Goal: Transaction & Acquisition: Purchase product/service

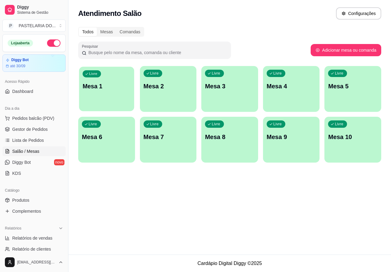
click at [121, 91] on div "Livre Mesa 1" at bounding box center [106, 85] width 55 height 37
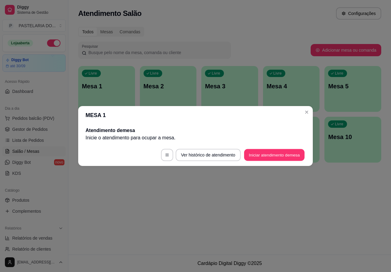
click at [281, 152] on button "Iniciar atendimento de mesa" at bounding box center [274, 155] width 61 height 12
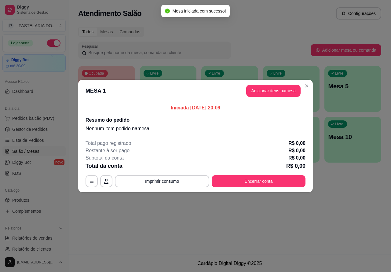
click at [268, 90] on div "Nenhum produto adicionado" at bounding box center [320, 88] width 117 height 120
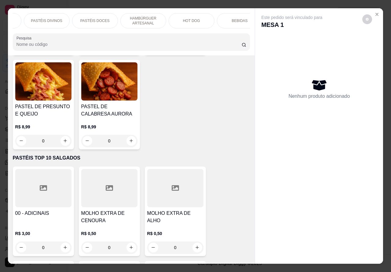
scroll to position [127, 0]
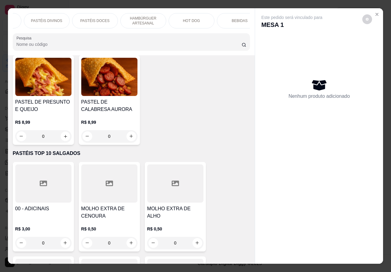
click at [63, 138] on icon "increase-product-quantity" at bounding box center [65, 136] width 5 height 5
type input "1"
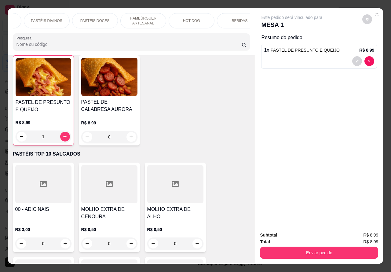
click at [278, 250] on button "Enviar pedido" at bounding box center [319, 253] width 118 height 12
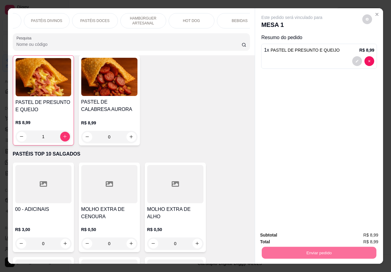
click at [286, 234] on button "Não registrar e enviar pedido" at bounding box center [299, 234] width 62 height 11
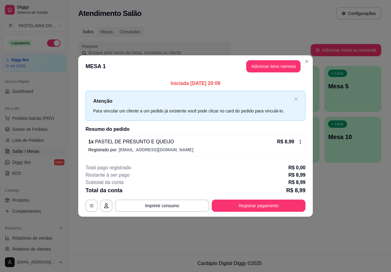
click at [327, 222] on div "Atendimento Salão Configurações Todos Mesas Comandas Pesquisar Adicionar mesa o…" at bounding box center [230, 127] width 323 height 255
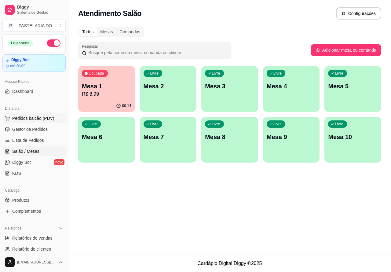
click at [42, 119] on span "Pedidos balcão (PDV)" at bounding box center [33, 118] width 42 height 6
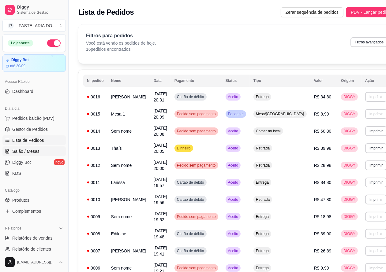
click at [31, 152] on span "Salão / Mesas" at bounding box center [25, 151] width 27 height 6
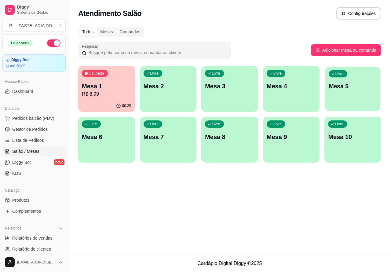
click at [348, 87] on p "Mesa 5" at bounding box center [353, 86] width 48 height 8
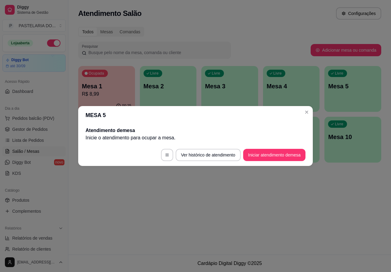
click at [282, 155] on button "Iniciar atendimento de mesa" at bounding box center [274, 155] width 62 height 12
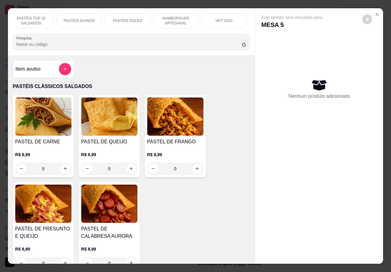
scroll to position [0, 55]
click at [232, 19] on div "HOT DOG" at bounding box center [222, 20] width 46 height 15
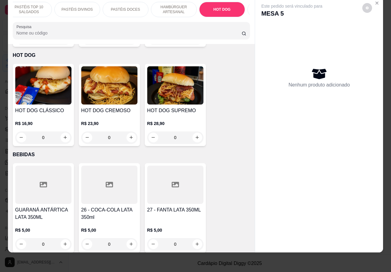
click at [61, 132] on div "0" at bounding box center [43, 138] width 56 height 12
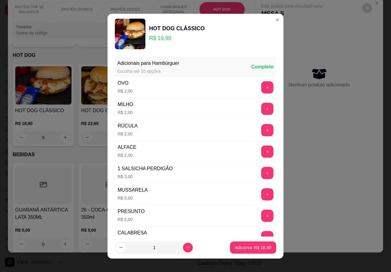
click at [242, 244] on button "Adicionar R$ 16,90" at bounding box center [253, 248] width 46 height 12
type input "1"
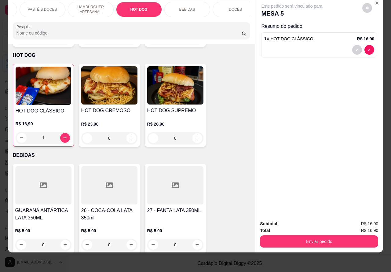
scroll to position [0, 143]
click at [189, 6] on div "BEBIDAS" at bounding box center [183, 9] width 46 height 15
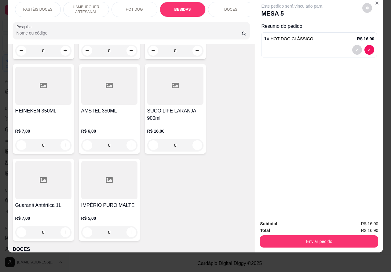
scroll to position [2128, 0]
click at [64, 231] on icon "increase-product-quantity" at bounding box center [65, 232] width 3 height 3
type input "1"
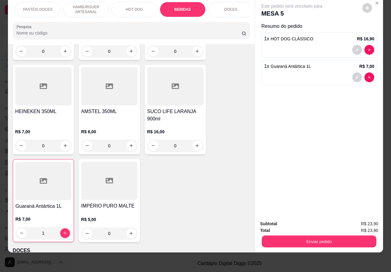
click at [311, 236] on button "Enviar pedido" at bounding box center [319, 242] width 115 height 12
click at [291, 218] on button "Não registrar e enviar pedido" at bounding box center [299, 220] width 62 height 11
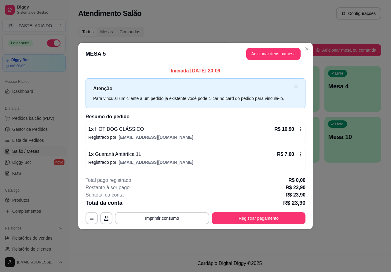
click at [311, 49] on button "Close" at bounding box center [307, 49] width 10 height 10
click at [307, 49] on div "Pesquisar" at bounding box center [194, 50] width 233 height 17
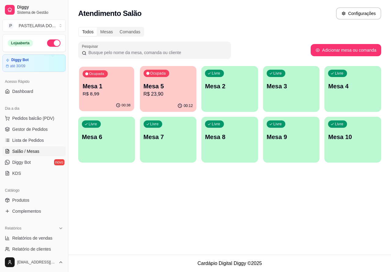
click at [114, 89] on p "Mesa 1" at bounding box center [107, 86] width 48 height 8
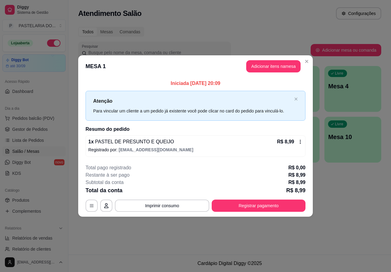
click at [267, 66] on div "Nenhum produto adicionado" at bounding box center [320, 88] width 117 height 121
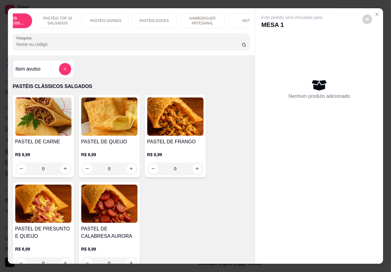
scroll to position [0, 27]
click at [204, 18] on p "HAMBÚRGUER ARTESANAL" at bounding box center [201, 21] width 35 height 10
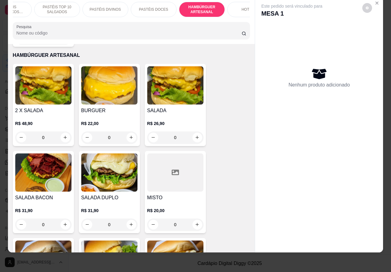
click at [57, 221] on div "0" at bounding box center [43, 225] width 56 height 12
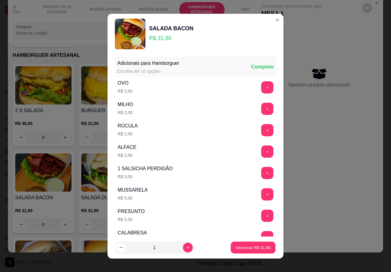
click at [243, 249] on p "Adicionar R$ 31,90" at bounding box center [253, 248] width 35 height 6
type input "1"
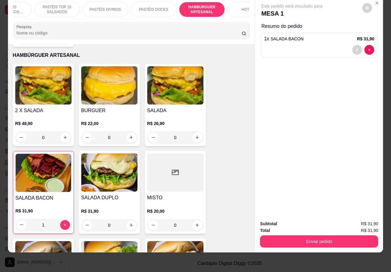
scroll to position [0, 0]
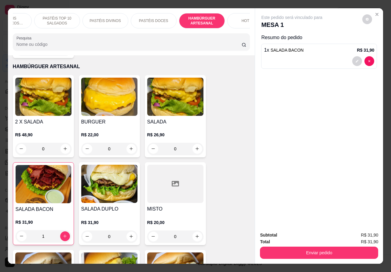
click at [315, 252] on button "Enviar pedido" at bounding box center [319, 253] width 118 height 12
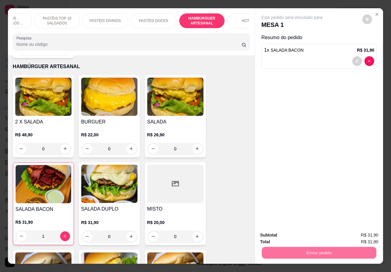
click at [295, 235] on button "Não registrar e enviar pedido" at bounding box center [299, 235] width 64 height 12
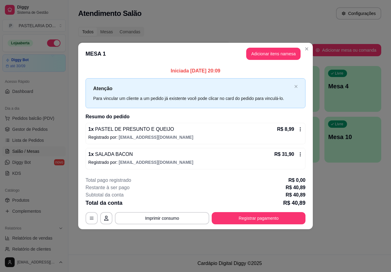
click at [46, 118] on span "Pedidos balcão (PDV)" at bounding box center [33, 118] width 42 height 6
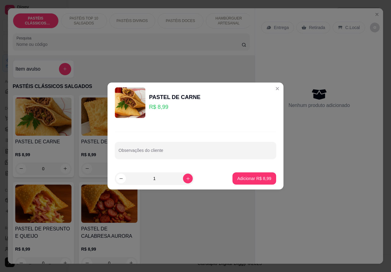
click at [272, 89] on div "Nenhum produto adicionado" at bounding box center [319, 98] width 116 height 120
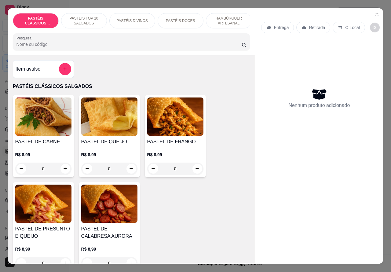
click at [282, 27] on p "Entrega" at bounding box center [281, 27] width 15 height 6
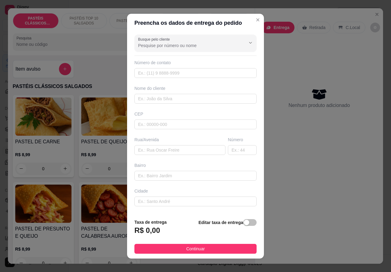
scroll to position [6, 0]
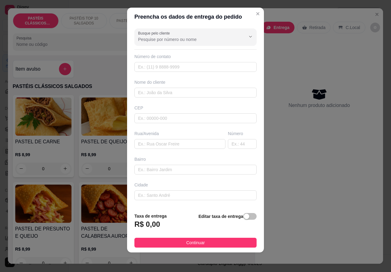
click at [252, 12] on div "PASTÉIS CLÁSSICOS SALGADOS PASTÉIS TOP 10 SALGADOS PASTÉIS DIVINOS PASTÉIS DOCE…" at bounding box center [131, 31] width 247 height 47
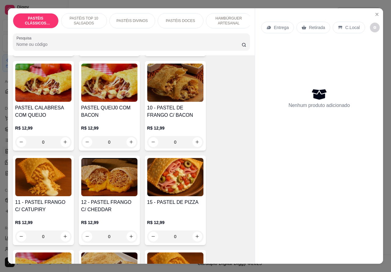
scroll to position [506, 0]
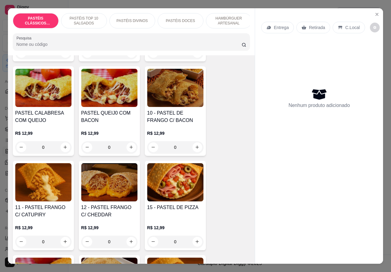
click at [116, 107] on img at bounding box center [109, 88] width 56 height 38
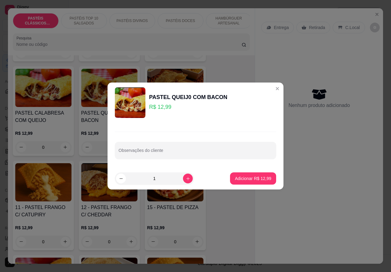
click at [217, 153] on input "Observações do cliente" at bounding box center [196, 153] width 154 height 6
type input "V"
type input "OVO"
click at [245, 178] on p "Adicionar R$ 12,99" at bounding box center [253, 179] width 35 height 6
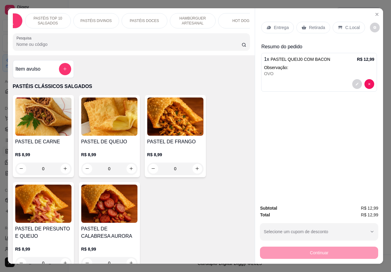
scroll to position [0, 61]
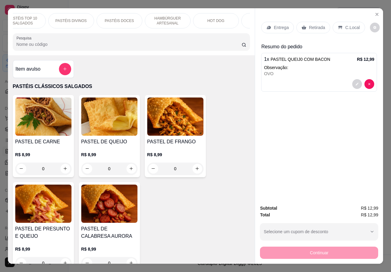
click at [163, 17] on p "HAMBÚRGUER ARTESANAL" at bounding box center [167, 21] width 35 height 10
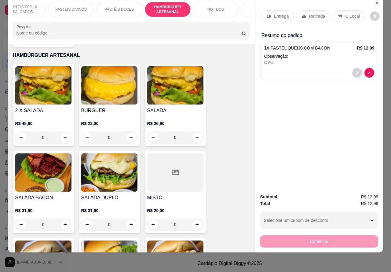
click at [191, 132] on div "0" at bounding box center [175, 138] width 56 height 12
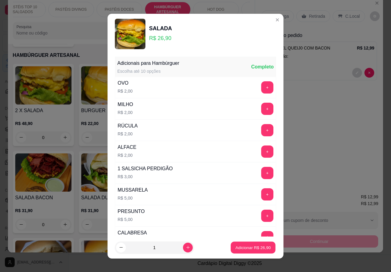
click at [236, 248] on p "Adicionar R$ 26,90" at bounding box center [253, 248] width 35 height 6
type input "1"
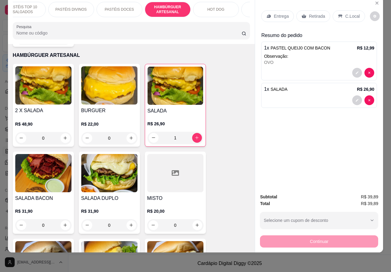
scroll to position [1399, 0]
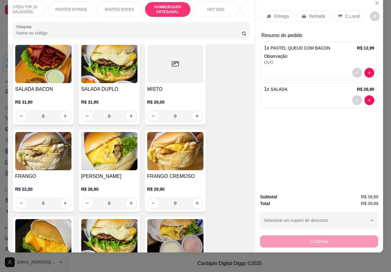
click at [31, 5] on p "PASTÉIS TOP 10 SALGADOS" at bounding box center [22, 10] width 35 height 10
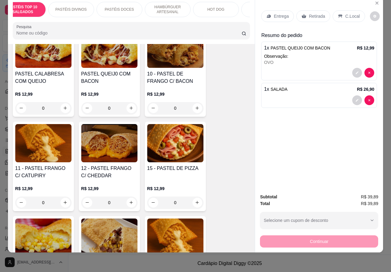
scroll to position [552, 0]
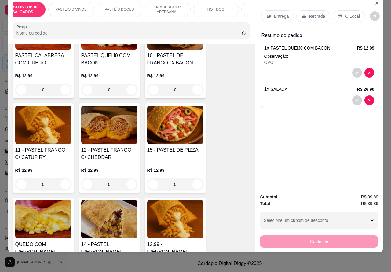
click at [60, 180] on div "0" at bounding box center [43, 184] width 56 height 12
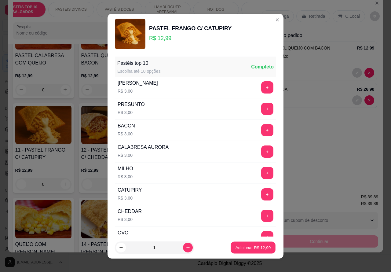
click at [239, 248] on p "Adicionar R$ 12,99" at bounding box center [253, 248] width 35 height 6
type input "1"
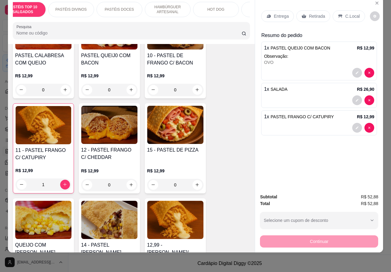
scroll to position [0, 0]
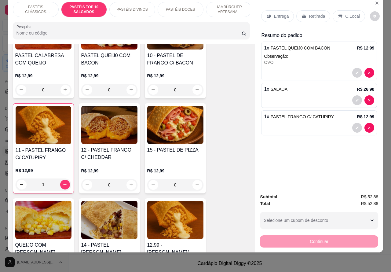
click at [38, 5] on p "PASTÉIS CLÁSSICOS SALGADOS" at bounding box center [35, 10] width 35 height 10
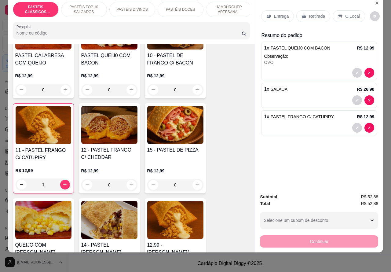
scroll to position [28, 0]
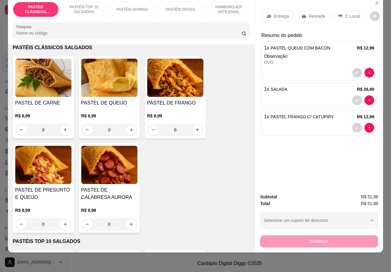
click at [129, 129] on icon "increase-product-quantity" at bounding box center [131, 130] width 5 height 5
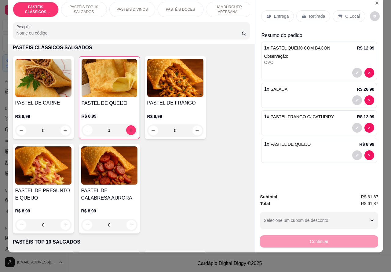
click at [129, 128] on icon "increase-product-quantity" at bounding box center [131, 130] width 5 height 5
click at [129, 129] on icon "increase-product-quantity" at bounding box center [131, 130] width 5 height 5
type input "3"
click at [282, 13] on p "Entrega" at bounding box center [281, 16] width 15 height 6
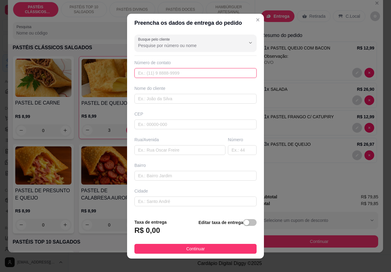
paste input "[PHONE_NUMBER]"
type input "[PHONE_NUMBER]"
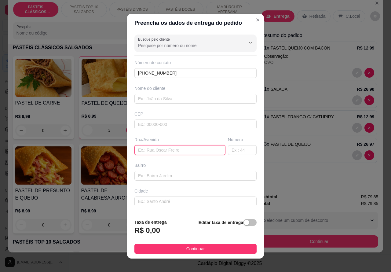
paste input "[PERSON_NAME], 64"
type input "[PERSON_NAME], 64"
click at [142, 227] on h3 "R$ 0,00" at bounding box center [148, 231] width 26 height 10
click at [244, 223] on div "button" at bounding box center [247, 223] width 6 height 6
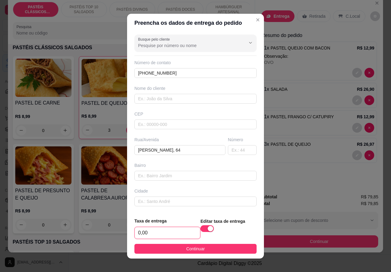
click at [140, 232] on input "0,00" at bounding box center [167, 233] width 65 height 12
type input "1,00"
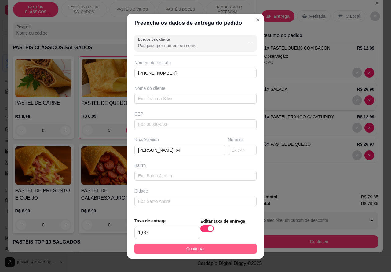
click at [228, 245] on button "Continuar" at bounding box center [196, 249] width 122 height 10
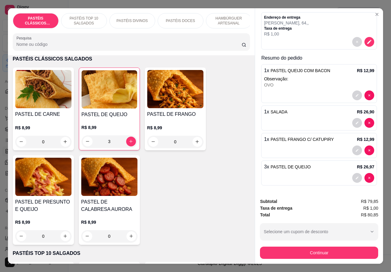
scroll to position [30, 0]
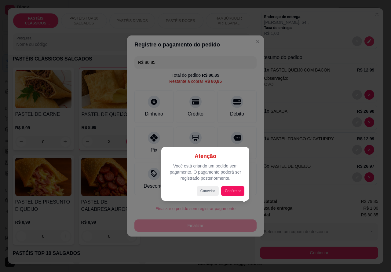
click at [238, 186] on button "Confirmar" at bounding box center [233, 191] width 24 height 10
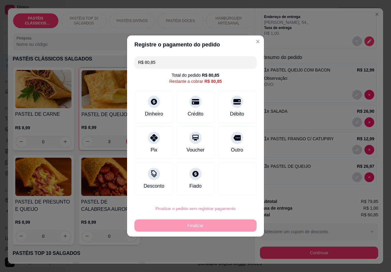
click at [239, 187] on button "Confirmar" at bounding box center [232, 191] width 23 height 9
type input "0"
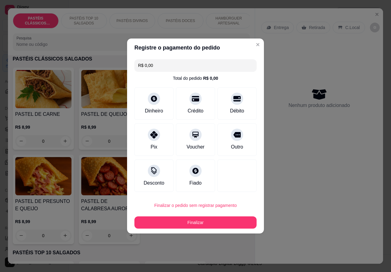
type input "R$ 0,00"
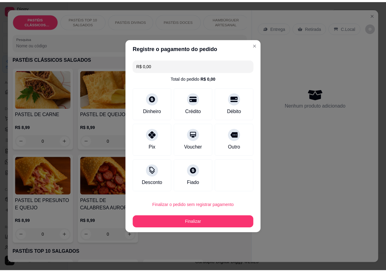
scroll to position [0, 0]
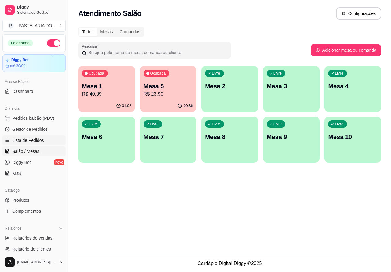
click at [39, 139] on span "Lista de Pedidos" at bounding box center [28, 140] width 32 height 6
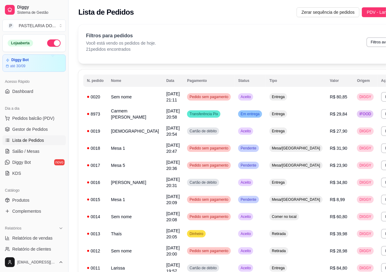
click at [381, 93] on button "Imprimir" at bounding box center [392, 97] width 22 height 10
click at [381, 93] on button "Imprimir" at bounding box center [391, 96] width 21 height 9
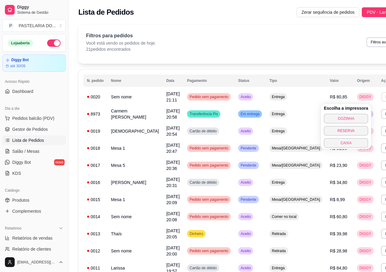
click at [348, 114] on button "COZINHA" at bounding box center [346, 119] width 44 height 10
